Goal: Navigation & Orientation: Find specific page/section

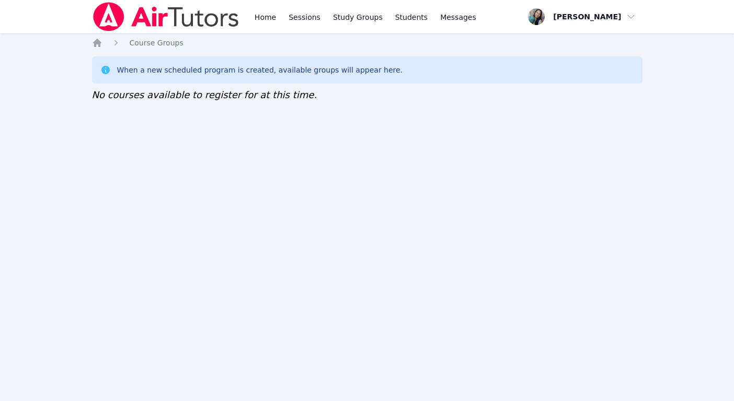
click at [176, 199] on div "Home Sessions Study Groups Students Messages Open user menu Sokha Lee Open main…" at bounding box center [367, 200] width 734 height 401
click at [128, 379] on div "Home Sessions Study Groups Students Messages Open user menu Sokha Lee Open main…" at bounding box center [367, 200] width 734 height 401
click at [678, 147] on div "Home Sessions Study Groups Students Messages Open user menu Sokha Lee Open main…" at bounding box center [367, 200] width 734 height 401
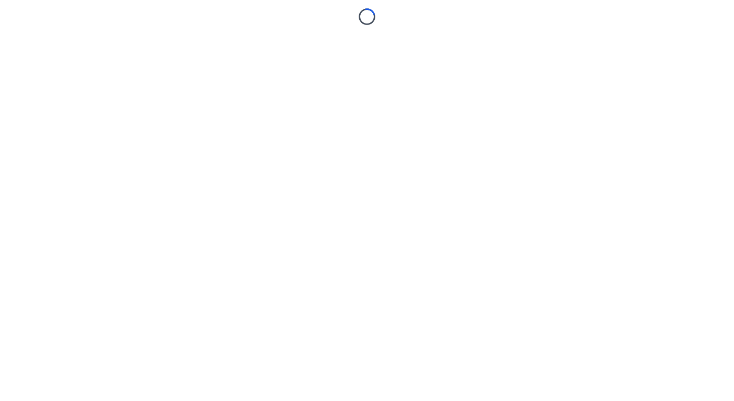
click at [203, 275] on body "Loading..." at bounding box center [367, 200] width 734 height 401
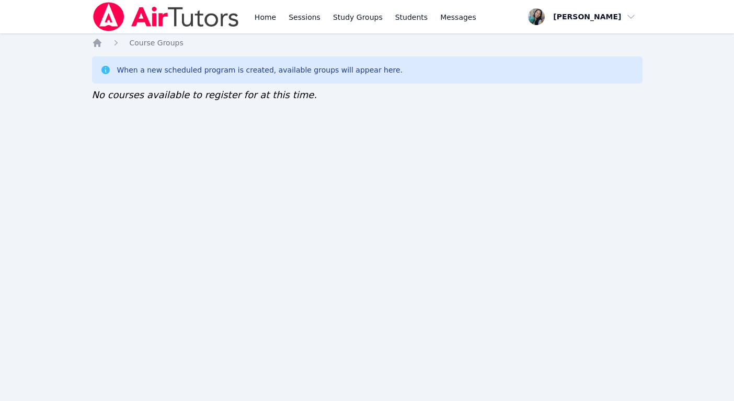
click at [87, 270] on div "Home Sessions Study Groups Students Messages Open user menu Sokha Lee Open main…" at bounding box center [367, 200] width 734 height 401
